Goal: Task Accomplishment & Management: Manage account settings

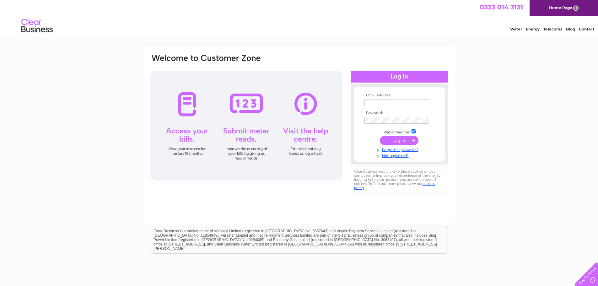
type input "[EMAIL_ADDRESS][DOMAIN_NAME]"
click at [403, 141] on input "submit" at bounding box center [399, 140] width 39 height 9
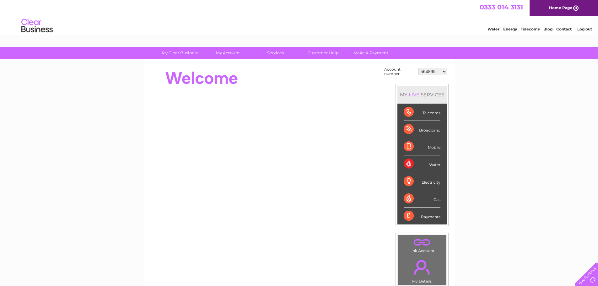
click at [443, 71] on select "564895 952136 952137 954302 956949 960547 30295618" at bounding box center [432, 72] width 29 height 8
click at [473, 76] on div "My Clear Business Login Details My Details My Preferences Link Account My Accou…" at bounding box center [299, 224] width 598 height 354
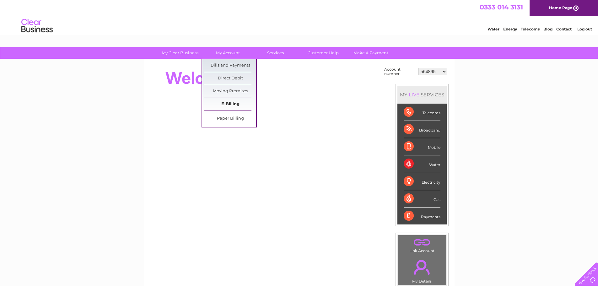
click at [229, 107] on link "E-Billing" at bounding box center [230, 104] width 52 height 13
click at [230, 102] on link "E-Billing" at bounding box center [230, 104] width 52 height 13
click at [230, 106] on link "E-Billing" at bounding box center [230, 104] width 52 height 13
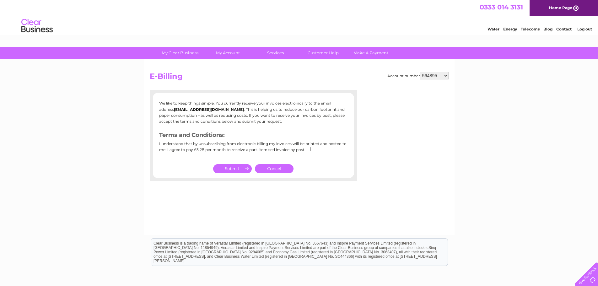
click at [280, 171] on link "Cancel" at bounding box center [274, 168] width 39 height 9
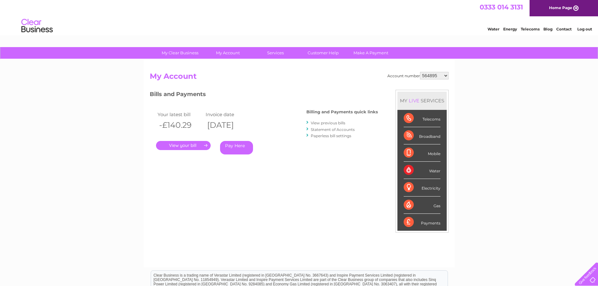
click at [447, 77] on select "564895 952136 952137 954302 956949 960547 30295618" at bounding box center [434, 76] width 29 height 8
select select "952136"
click at [420, 72] on select "564895 952136 952137 954302 956949 960547 30295618" at bounding box center [434, 76] width 29 height 8
click at [445, 78] on select "564895 952136 952137 954302 956949 960547 30295618" at bounding box center [434, 76] width 29 height 8
select select "952137"
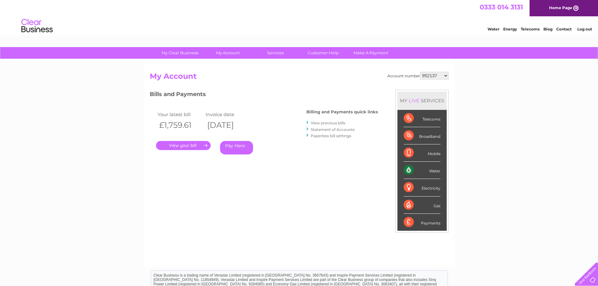
click at [420, 72] on select "564895 952136 952137 954302 956949 960547 30295618" at bounding box center [434, 76] width 29 height 8
click at [185, 143] on link "." at bounding box center [183, 145] width 55 height 9
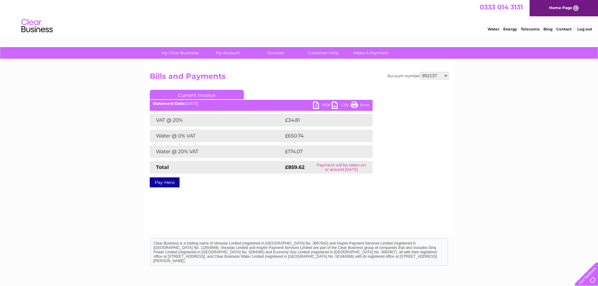
click at [319, 107] on link "PDF" at bounding box center [322, 105] width 19 height 9
click at [445, 79] on select "564895 952136 952137 954302 956949 960547 30295618" at bounding box center [434, 76] width 29 height 8
select select "954302"
click at [420, 72] on select "564895 952136 952137 954302 956949 960547 30295618" at bounding box center [434, 76] width 29 height 8
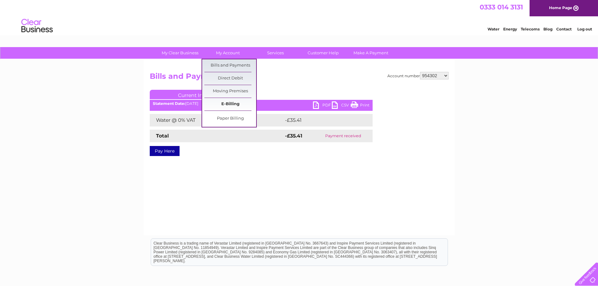
click at [237, 100] on link "E-Billing" at bounding box center [230, 104] width 52 height 13
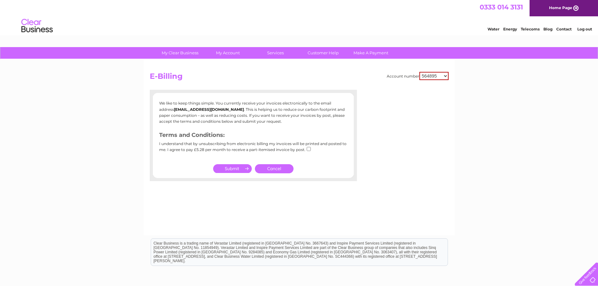
click at [283, 170] on link "Cancel" at bounding box center [274, 168] width 39 height 9
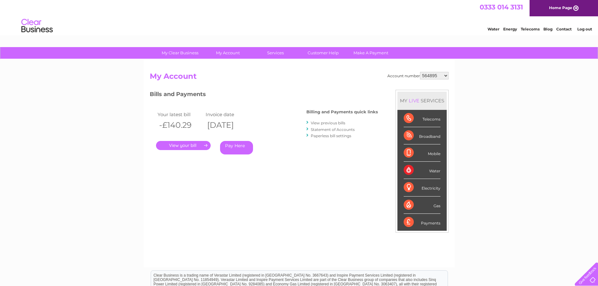
click at [439, 77] on select "564895 952136 952137 954302 956949 960547 30295618" at bounding box center [434, 76] width 29 height 8
select select "954302"
click at [420, 72] on select "564895 952136 952137 954302 956949 960547 30295618" at bounding box center [434, 76] width 29 height 8
drag, startPoint x: 0, startPoint y: 0, endPoint x: 445, endPoint y: 76, distance: 451.6
click at [445, 76] on select "564895 952136 952137 954302 956949 960547 30295618" at bounding box center [434, 76] width 29 height 8
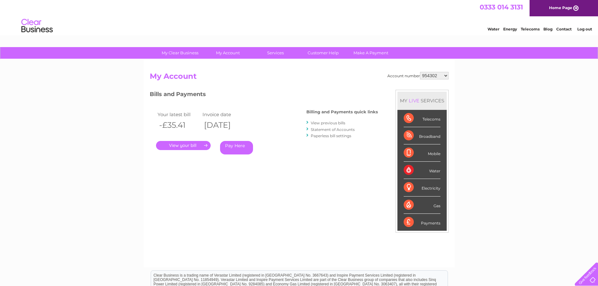
select select "956949"
click at [420, 72] on select "564895 952136 952137 954302 956949 960547 30295618" at bounding box center [434, 76] width 29 height 8
drag, startPoint x: 0, startPoint y: 0, endPoint x: 445, endPoint y: 76, distance: 451.5
click at [445, 76] on select "564895 952136 952137 954302 956949 960547 30295618" at bounding box center [434, 76] width 29 height 8
select select "960547"
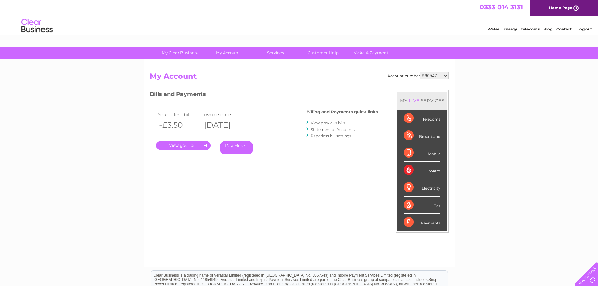
click at [420, 72] on select "564895 952136 952137 954302 956949 960547 30295618" at bounding box center [434, 76] width 29 height 8
drag, startPoint x: 0, startPoint y: 0, endPoint x: 445, endPoint y: 77, distance: 451.3
click at [445, 77] on select "564895 952136 952137 954302 956949 960547 30295618" at bounding box center [434, 76] width 29 height 8
select select "30295618"
click at [420, 72] on select "564895 952136 952137 954302 956949 960547 30295618" at bounding box center [434, 76] width 29 height 8
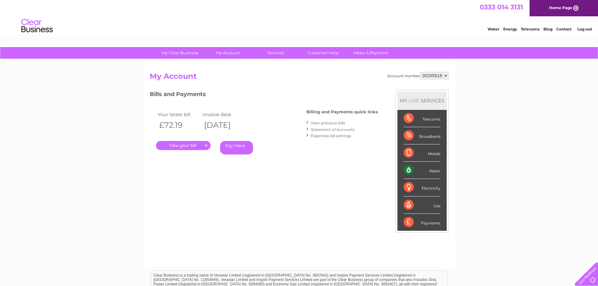
click at [441, 74] on select "564895 952136 952137 954302 956949 960547 30295618" at bounding box center [434, 76] width 29 height 8
select select "564895"
click at [420, 72] on select "564895 952136 952137 954302 956949 960547 30295618" at bounding box center [434, 76] width 29 height 8
click at [442, 76] on select "564895 952136 952137 954302 956949 960547 30295618" at bounding box center [434, 76] width 29 height 8
select select "952136"
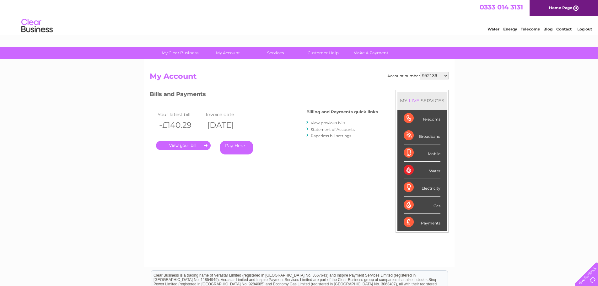
click at [420, 72] on select "564895 952136 952137 954302 956949 960547 30295618" at bounding box center [434, 76] width 29 height 8
click at [447, 77] on select "564895 952136 952137 954302 956949 960547 30295618" at bounding box center [434, 76] width 29 height 8
select select "952137"
click at [420, 72] on select "564895 952136 952137 954302 956949 960547 30295618" at bounding box center [434, 76] width 29 height 8
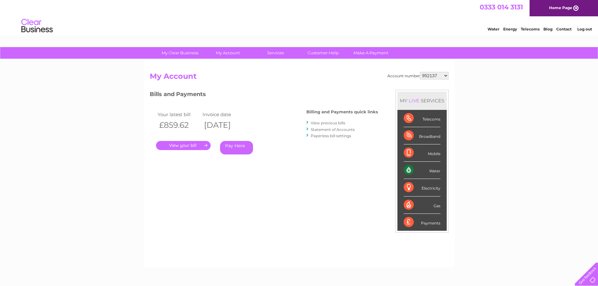
drag, startPoint x: 0, startPoint y: 0, endPoint x: 444, endPoint y: 74, distance: 450.3
click at [444, 74] on select "564895 952136 952137 954302 956949 960547 30295618" at bounding box center [434, 76] width 29 height 8
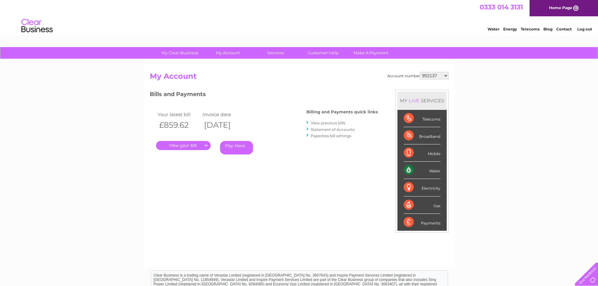
select select "954302"
click at [420, 72] on select "564895 952136 952137 954302 956949 960547 30295618" at bounding box center [434, 76] width 29 height 8
drag, startPoint x: 0, startPoint y: 0, endPoint x: 440, endPoint y: 75, distance: 446.4
click at [440, 75] on select "564895 952136 952137 954302 956949 960547 30295618" at bounding box center [434, 76] width 29 height 8
select select "956949"
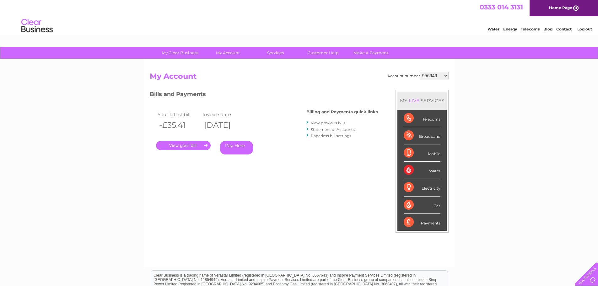
click at [420, 72] on select "564895 952136 952137 954302 956949 960547 30295618" at bounding box center [434, 76] width 29 height 8
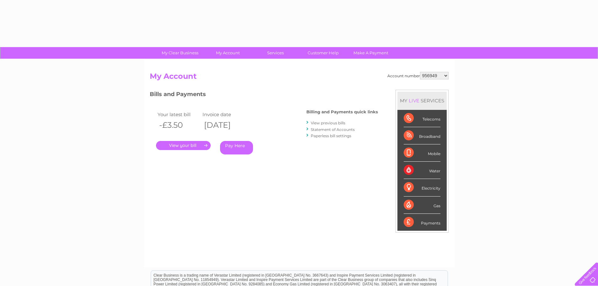
drag, startPoint x: 0, startPoint y: 0, endPoint x: 445, endPoint y: 74, distance: 450.9
click at [445, 74] on select "564895 952136 952137 954302 956949 960547 30295618" at bounding box center [434, 76] width 29 height 8
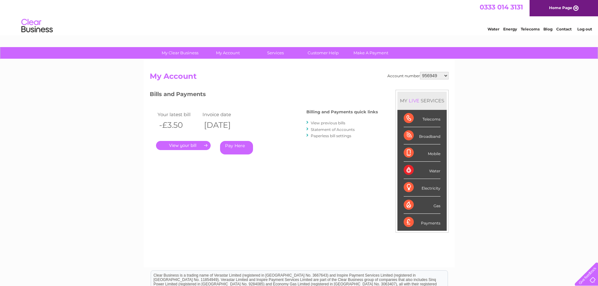
select select "960547"
click at [420, 72] on select "564895 952136 952137 954302 956949 960547 30295618" at bounding box center [434, 76] width 29 height 8
